Goal: Information Seeking & Learning: Find specific fact

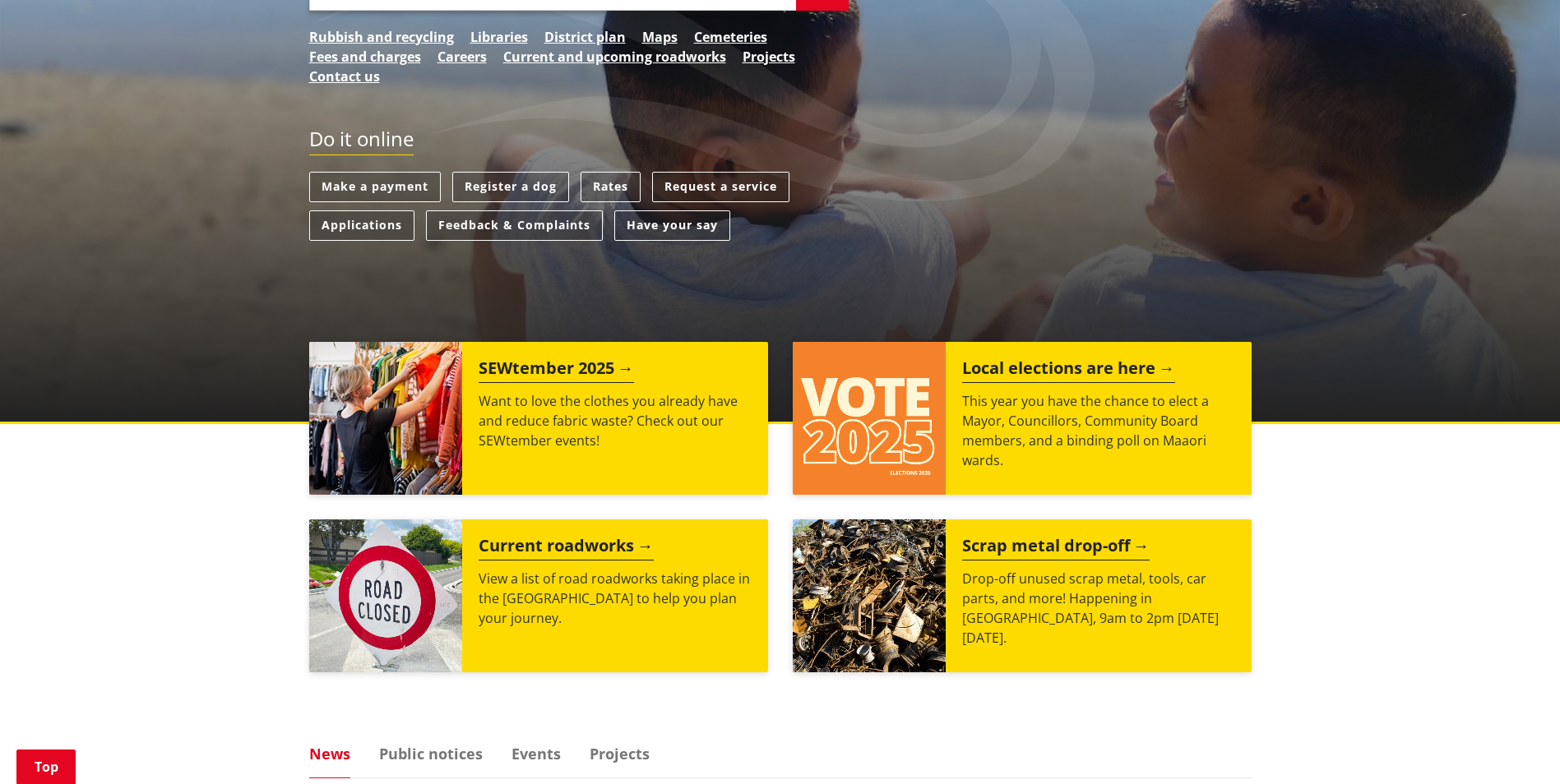
scroll to position [165, 0]
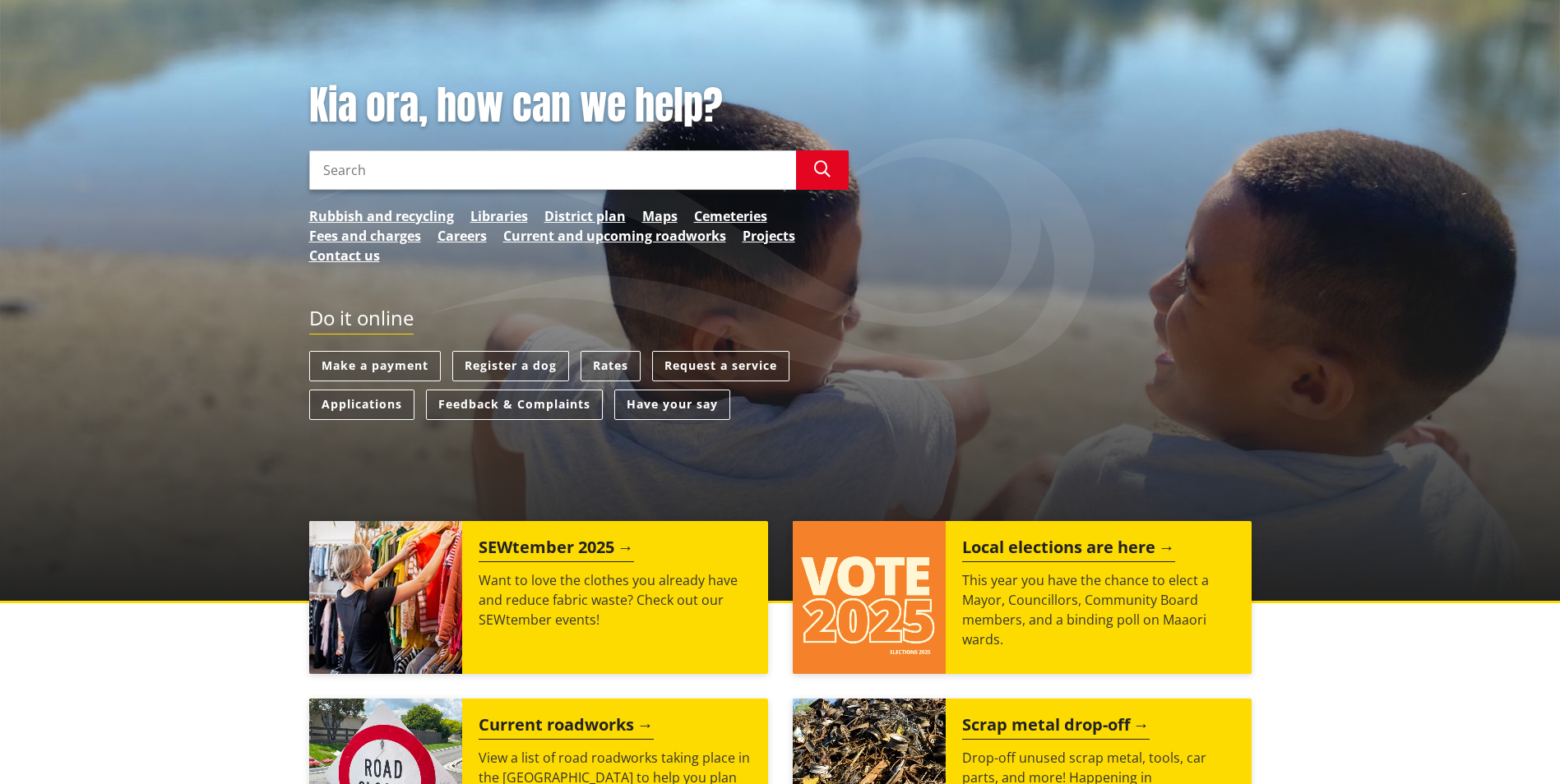
click at [378, 180] on input "Search" at bounding box center [553, 170] width 487 height 40
click at [811, 165] on button "Search" at bounding box center [822, 170] width 53 height 40
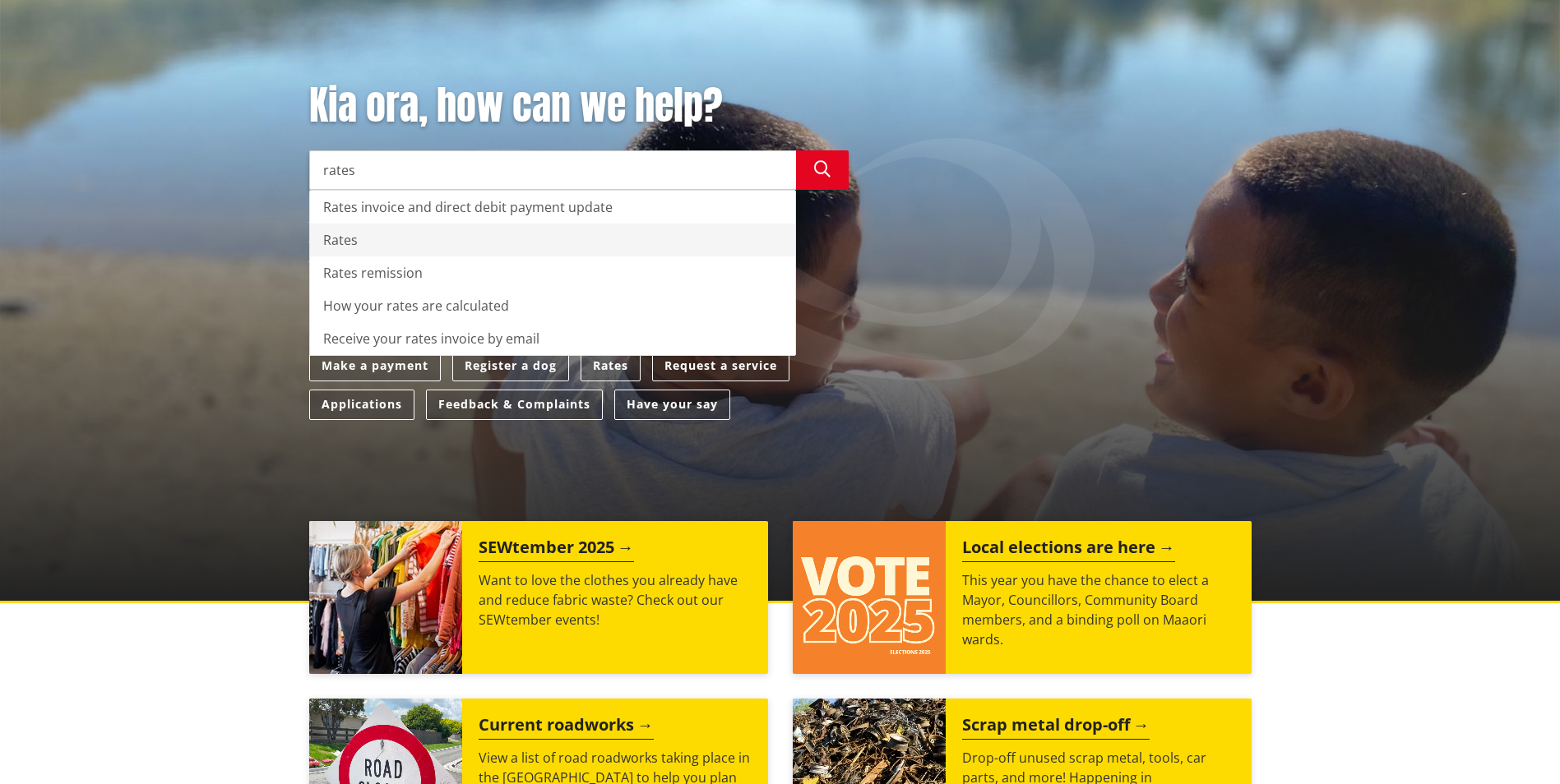
click at [387, 249] on div "Rates" at bounding box center [553, 240] width 485 height 33
type input "Rates"
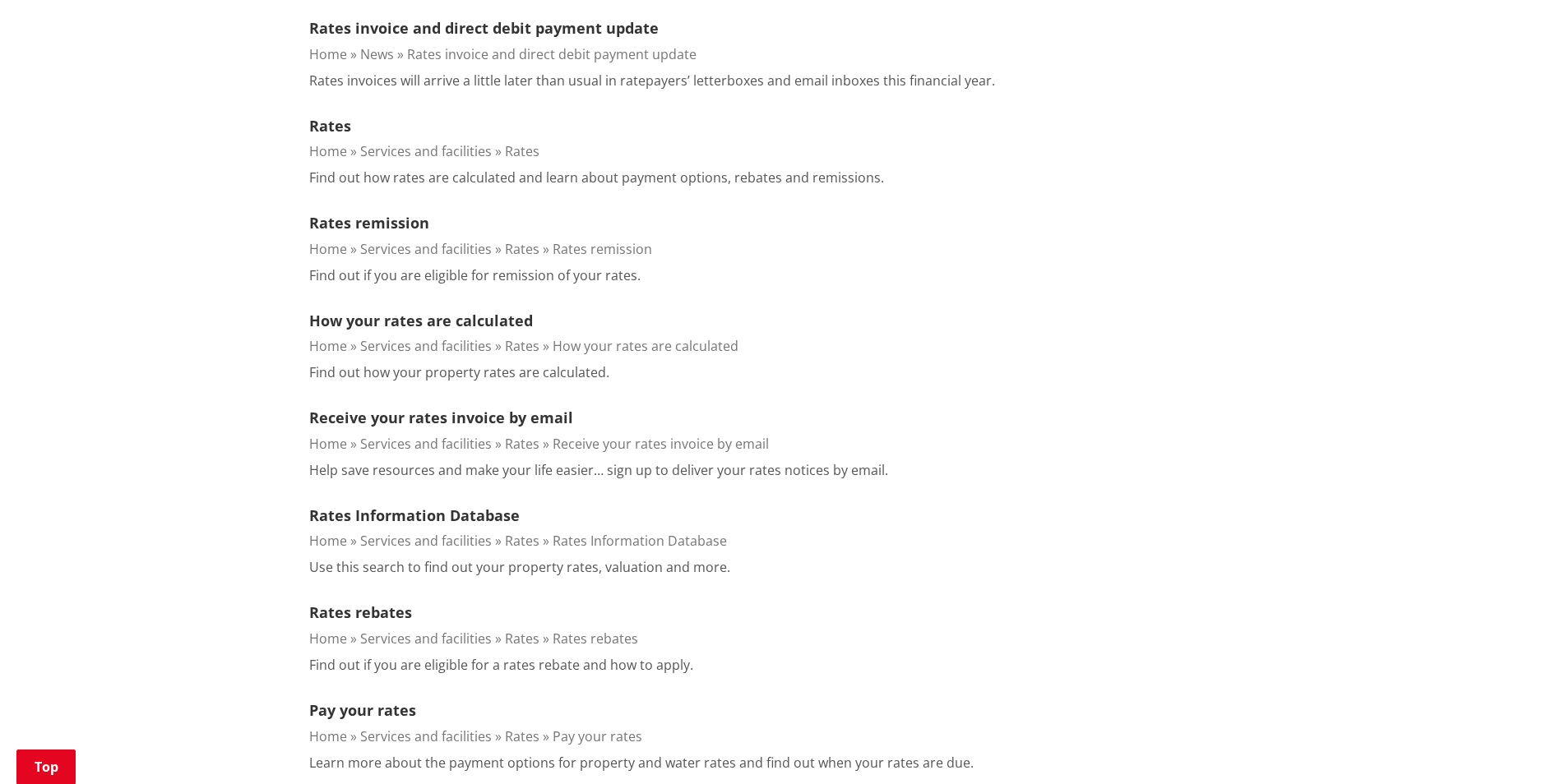
scroll to position [575, 0]
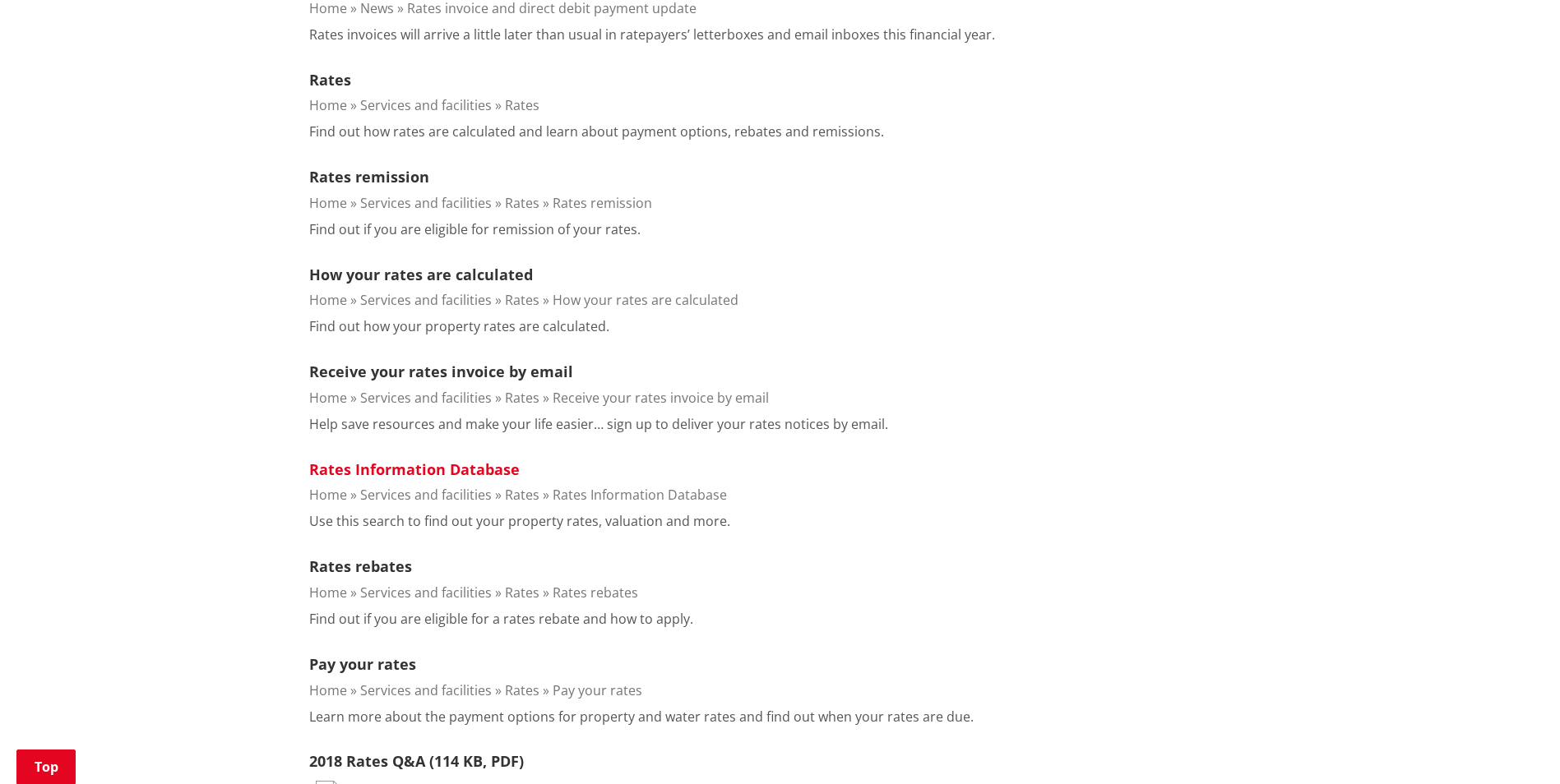
click at [423, 473] on link "Rates Information Database" at bounding box center [414, 469] width 210 height 20
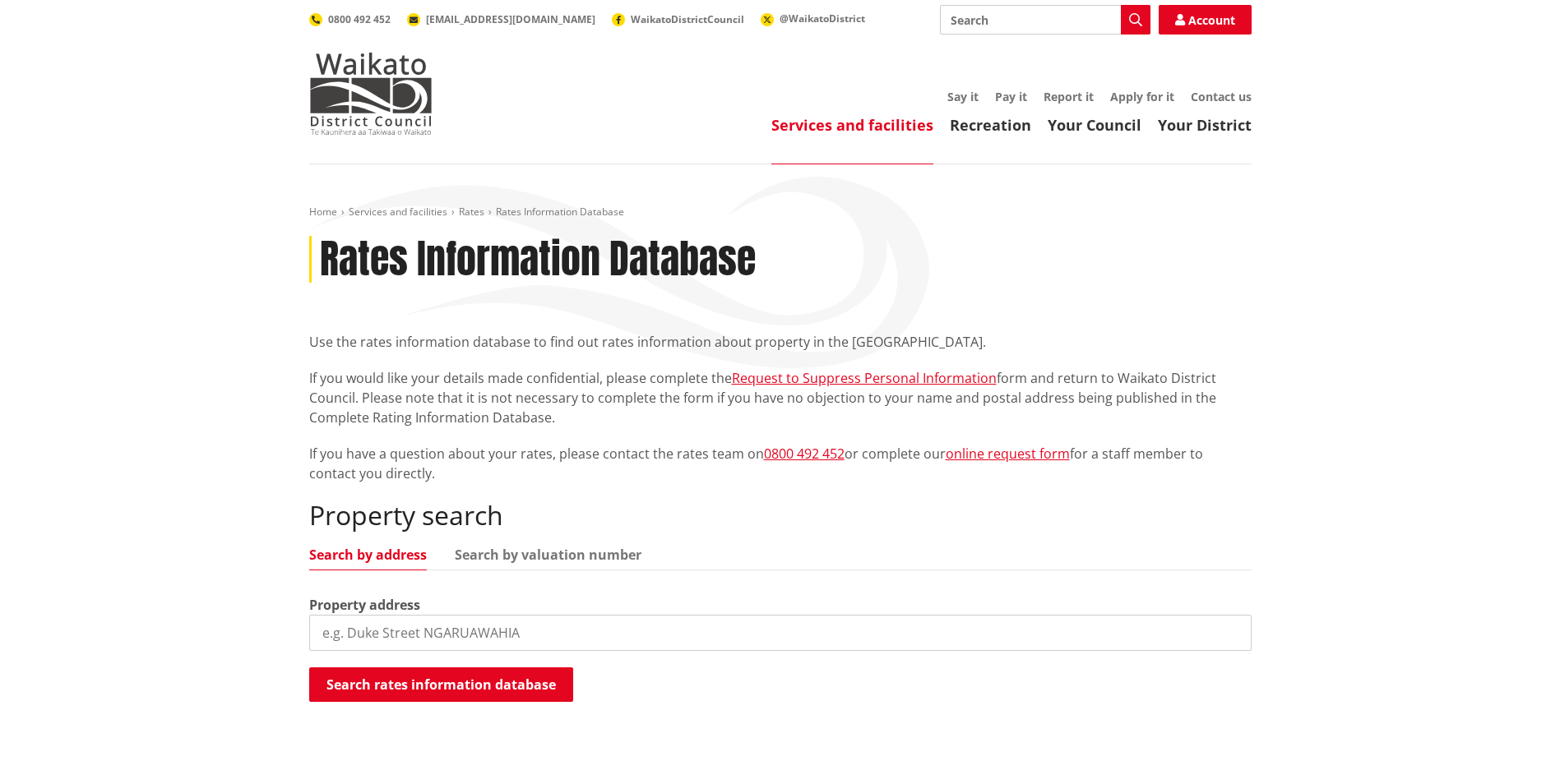
click at [384, 642] on input "search" at bounding box center [780, 633] width 942 height 36
paste input "4 Lady Jocelyn Place, Whitianga, Thames-Coromandel, Waikato"
click at [397, 683] on button "Search rates information database" at bounding box center [441, 685] width 264 height 35
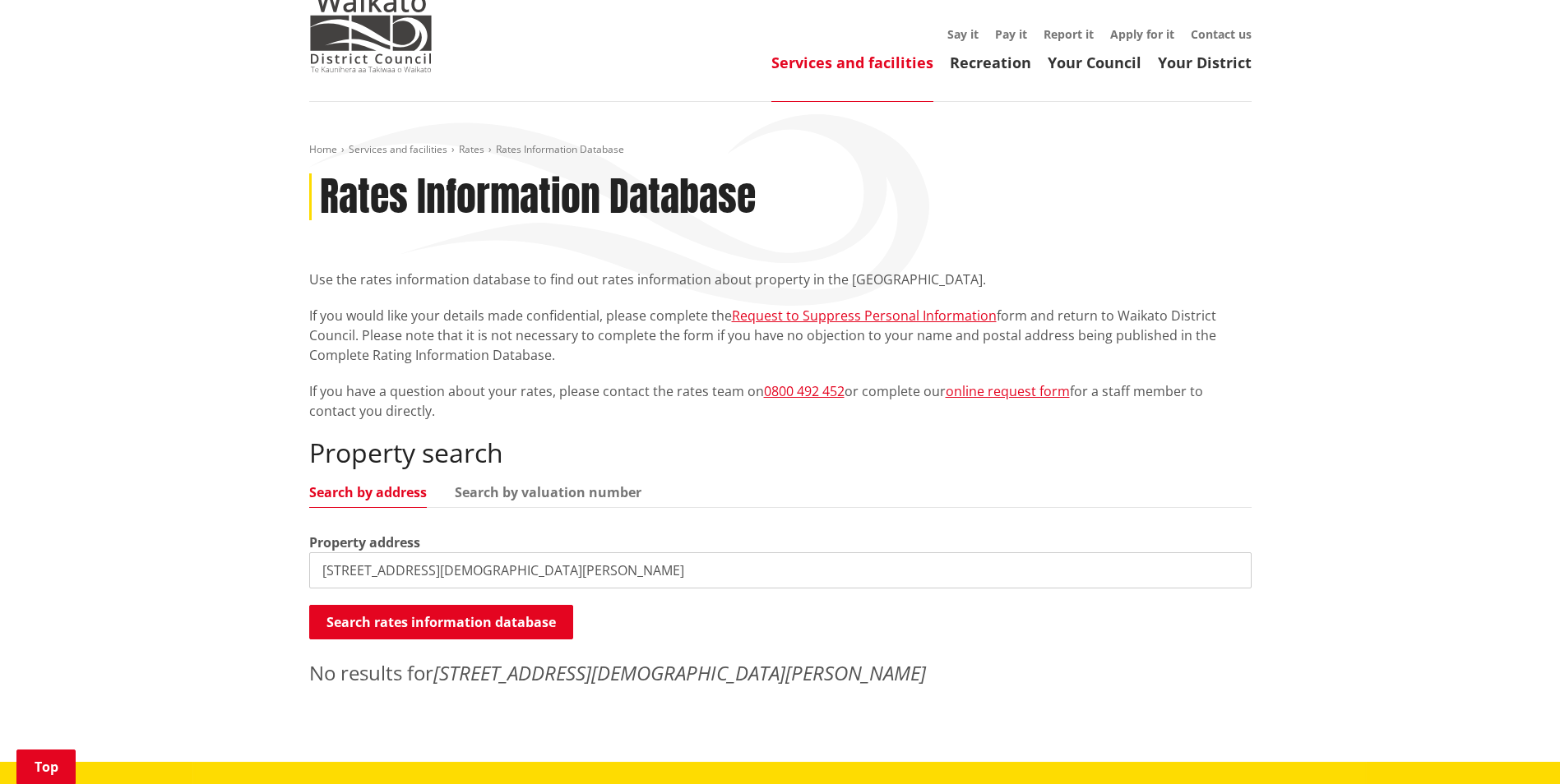
scroll to position [247, 0]
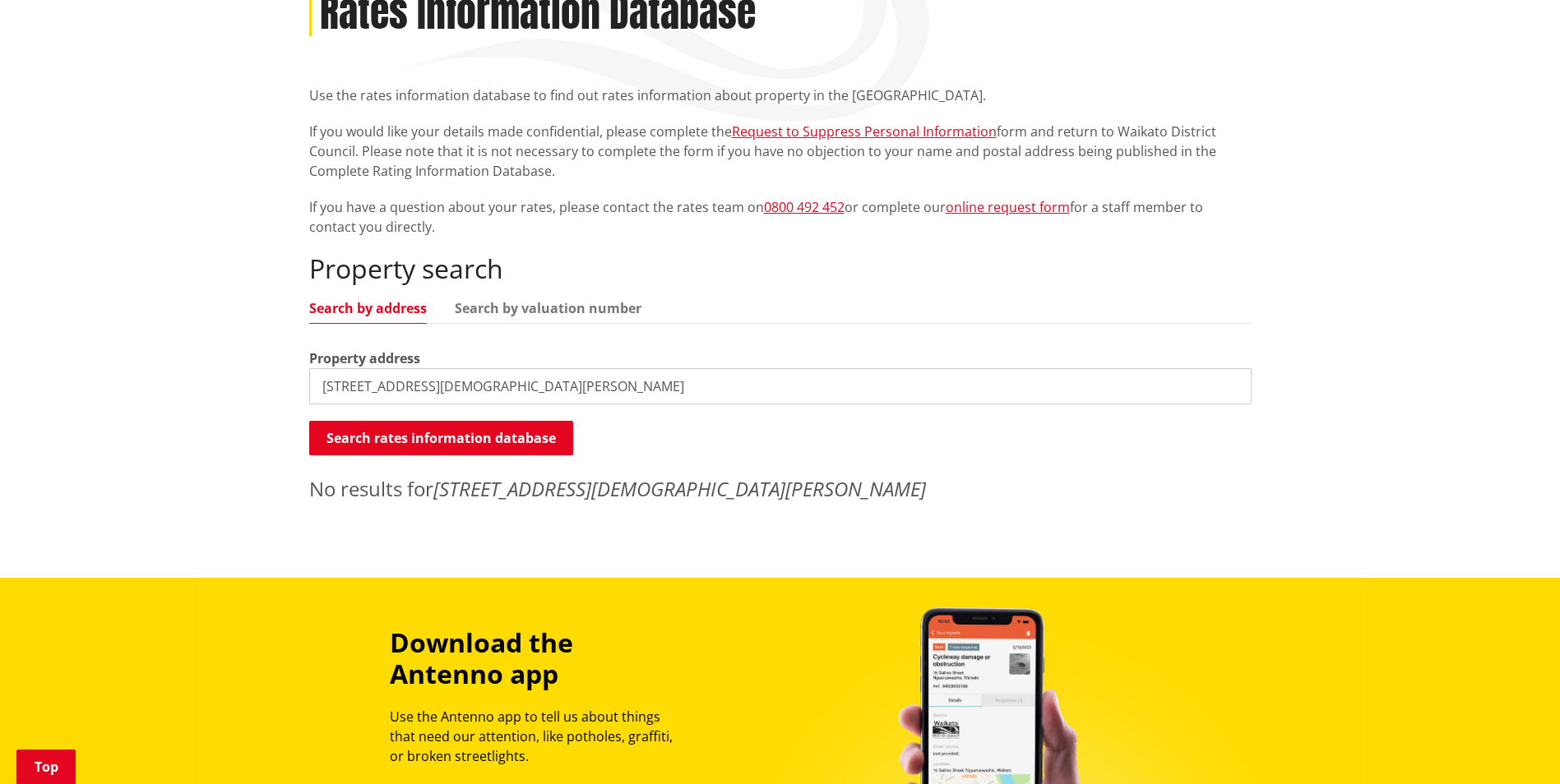
click at [721, 383] on input "4 Lady Jocelyn Place, Whitianga, Thames-Coromandel, Waikato" at bounding box center [780, 386] width 942 height 36
type input "4 Lady Jocelyn Place"
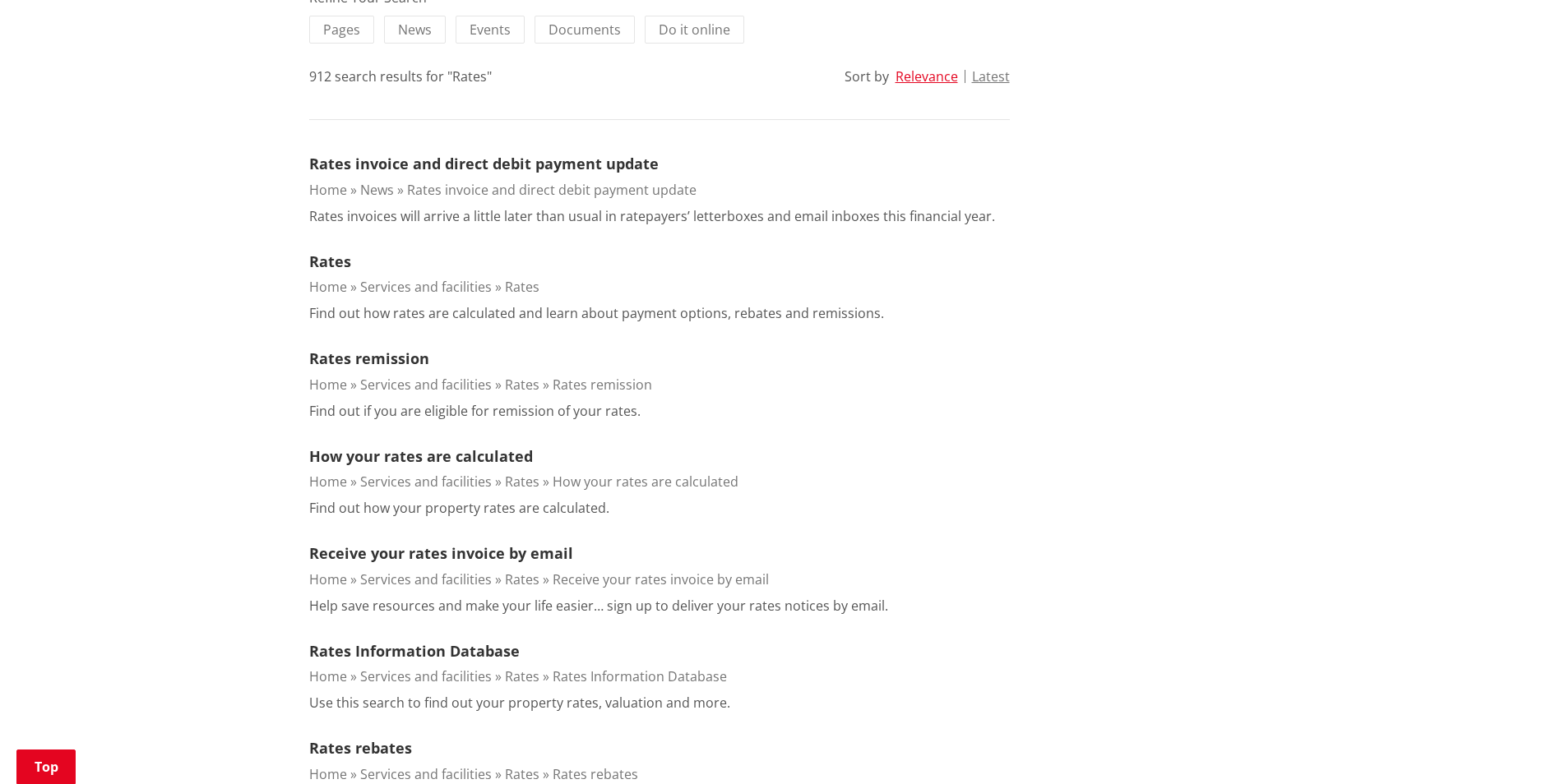
scroll to position [82, 0]
